Goal: Task Accomplishment & Management: Manage account settings

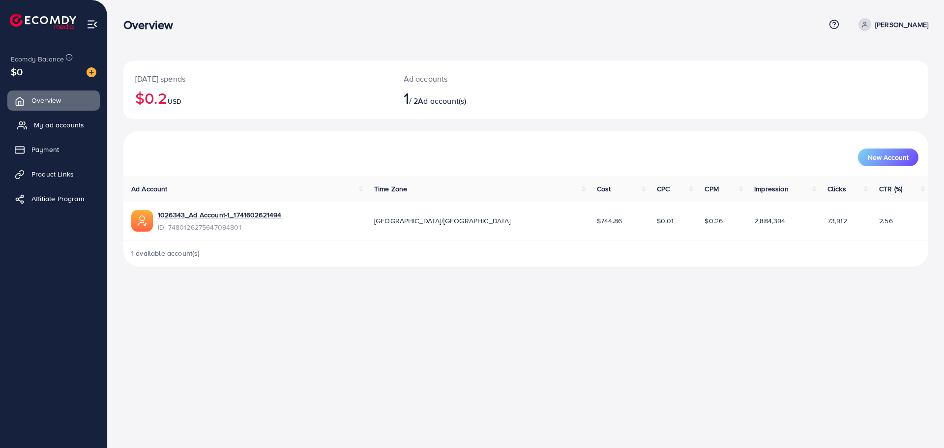
click at [40, 125] on span "My ad accounts" at bounding box center [59, 125] width 50 height 10
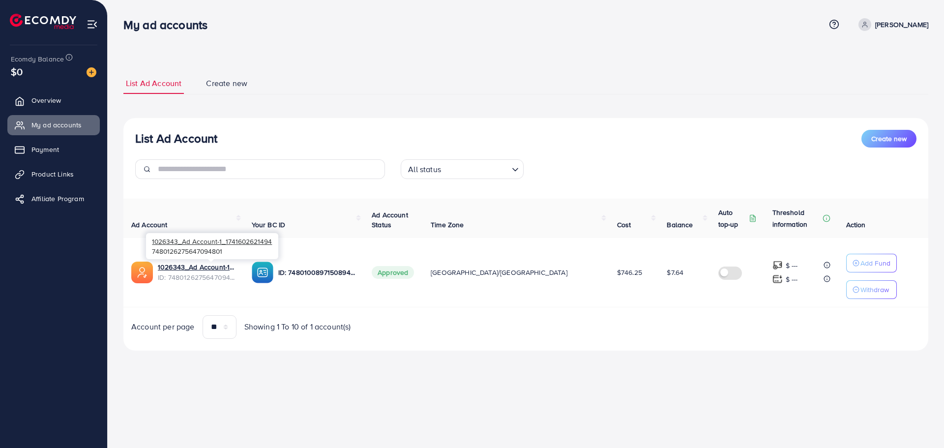
click at [207, 272] on span "ID: 7480126275647094801" at bounding box center [197, 277] width 78 height 10
click at [211, 266] on link "1026343_Ad Account-1_1741602621494" at bounding box center [197, 267] width 78 height 10
drag, startPoint x: 211, startPoint y: 266, endPoint x: 479, endPoint y: 110, distance: 310.1
click at [479, 110] on div "List Ad Account Create new List Ad Account Create new All status Loading... Ad …" at bounding box center [525, 212] width 805 height 278
